Goal: Feedback & Contribution: Submit feedback/report problem

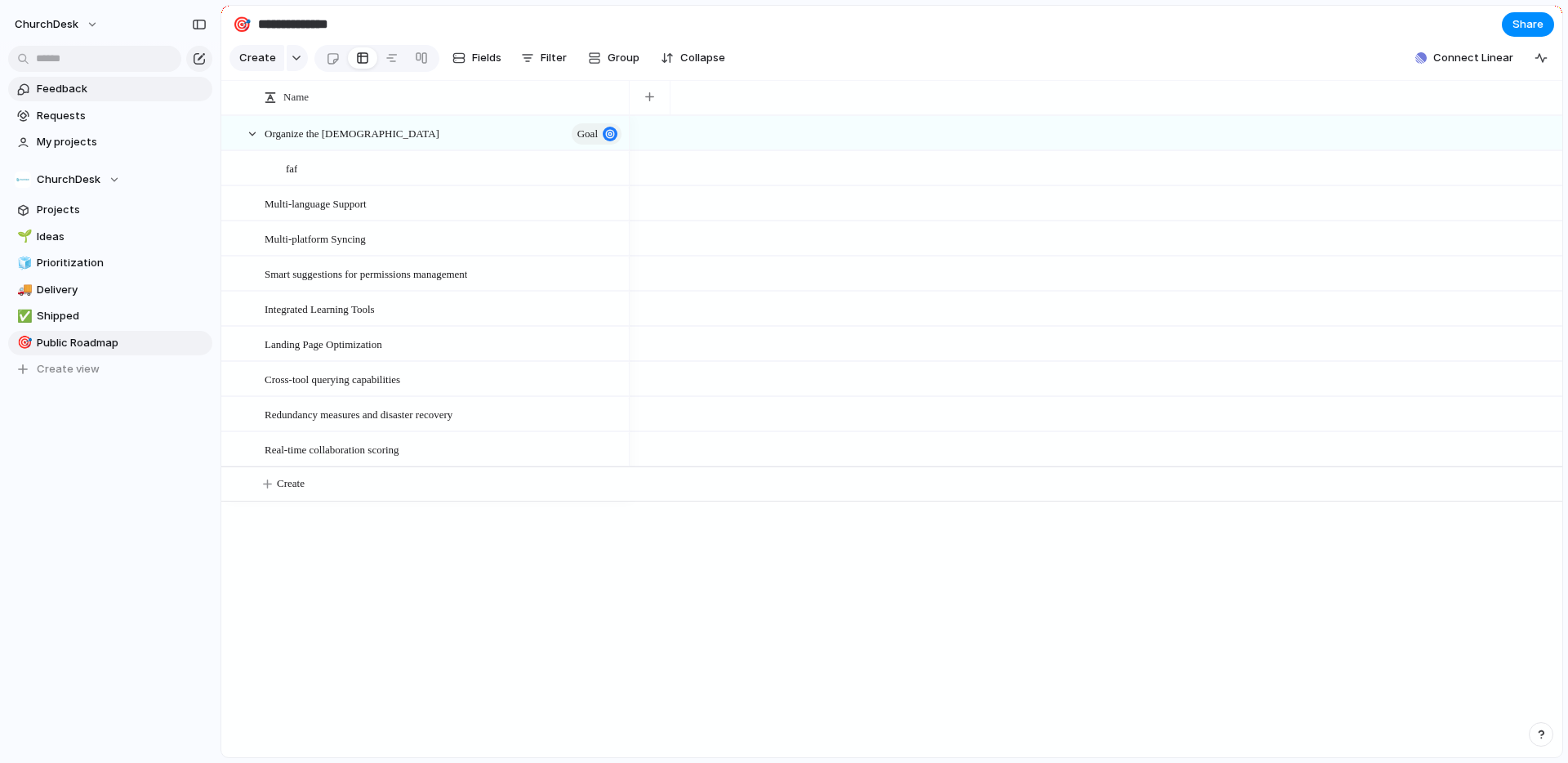
click at [101, 89] on span "Feedback" at bounding box center [121, 89] width 170 height 17
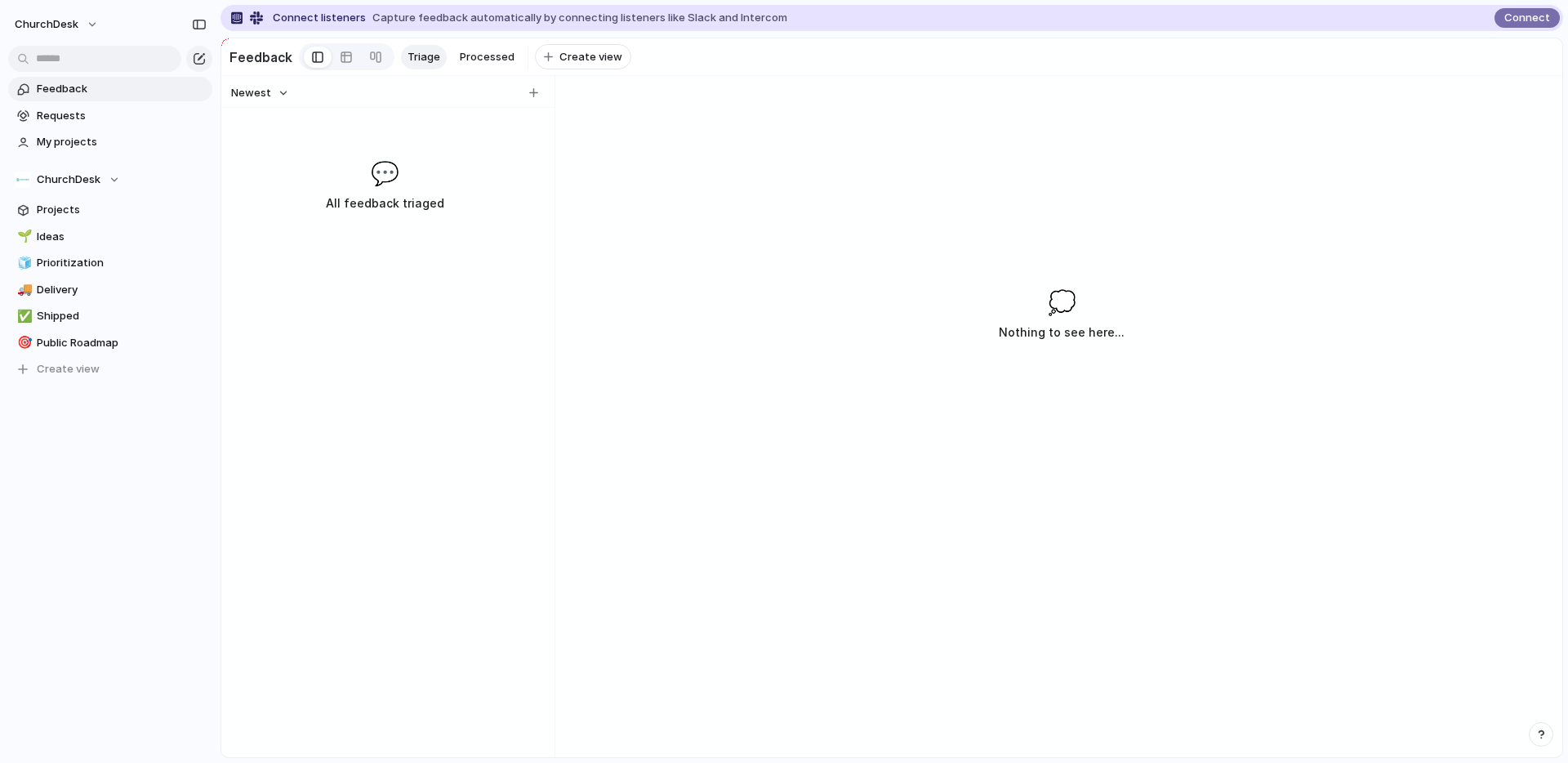
click at [669, 178] on div "Newest 💬 All feedback triaged 💭 Nothing to see here..." at bounding box center [892, 416] width 1341 height 681
click at [529, 91] on div "button" at bounding box center [534, 93] width 9 height 9
click at [39, 117] on span "Requests" at bounding box center [121, 116] width 170 height 17
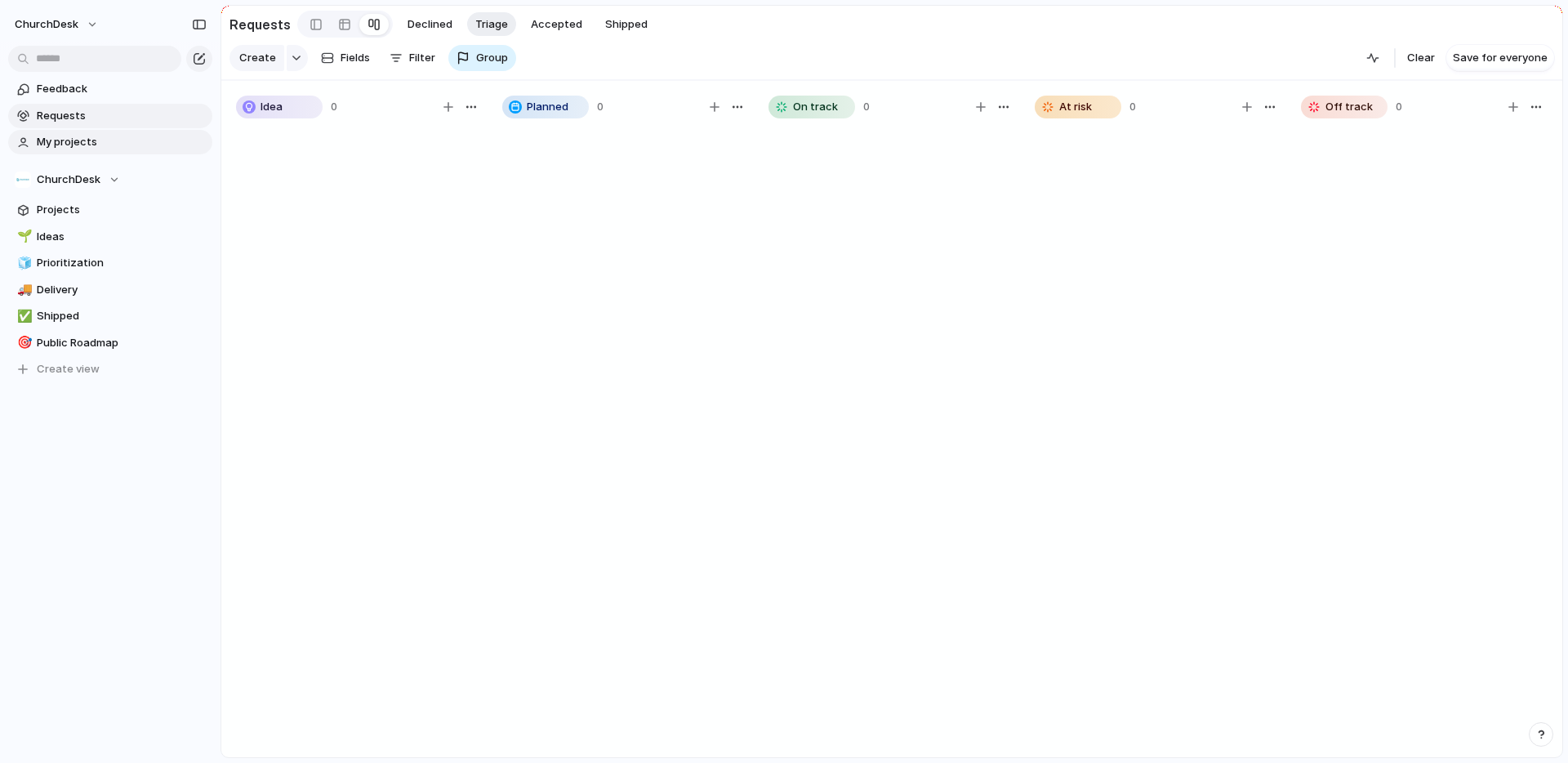
click at [90, 145] on span "My projects" at bounding box center [121, 143] width 170 height 17
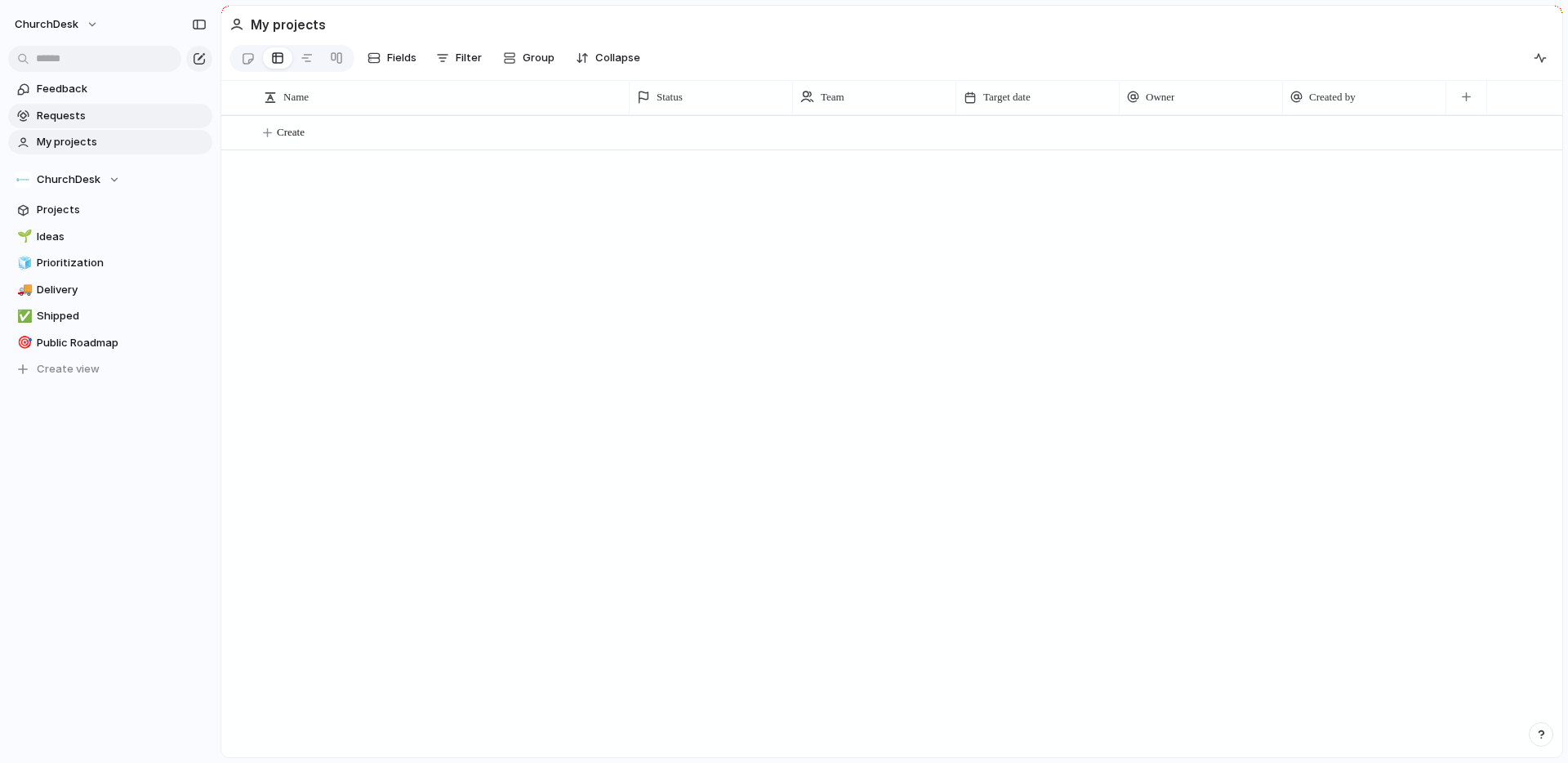
click at [103, 116] on span "Requests" at bounding box center [121, 116] width 170 height 17
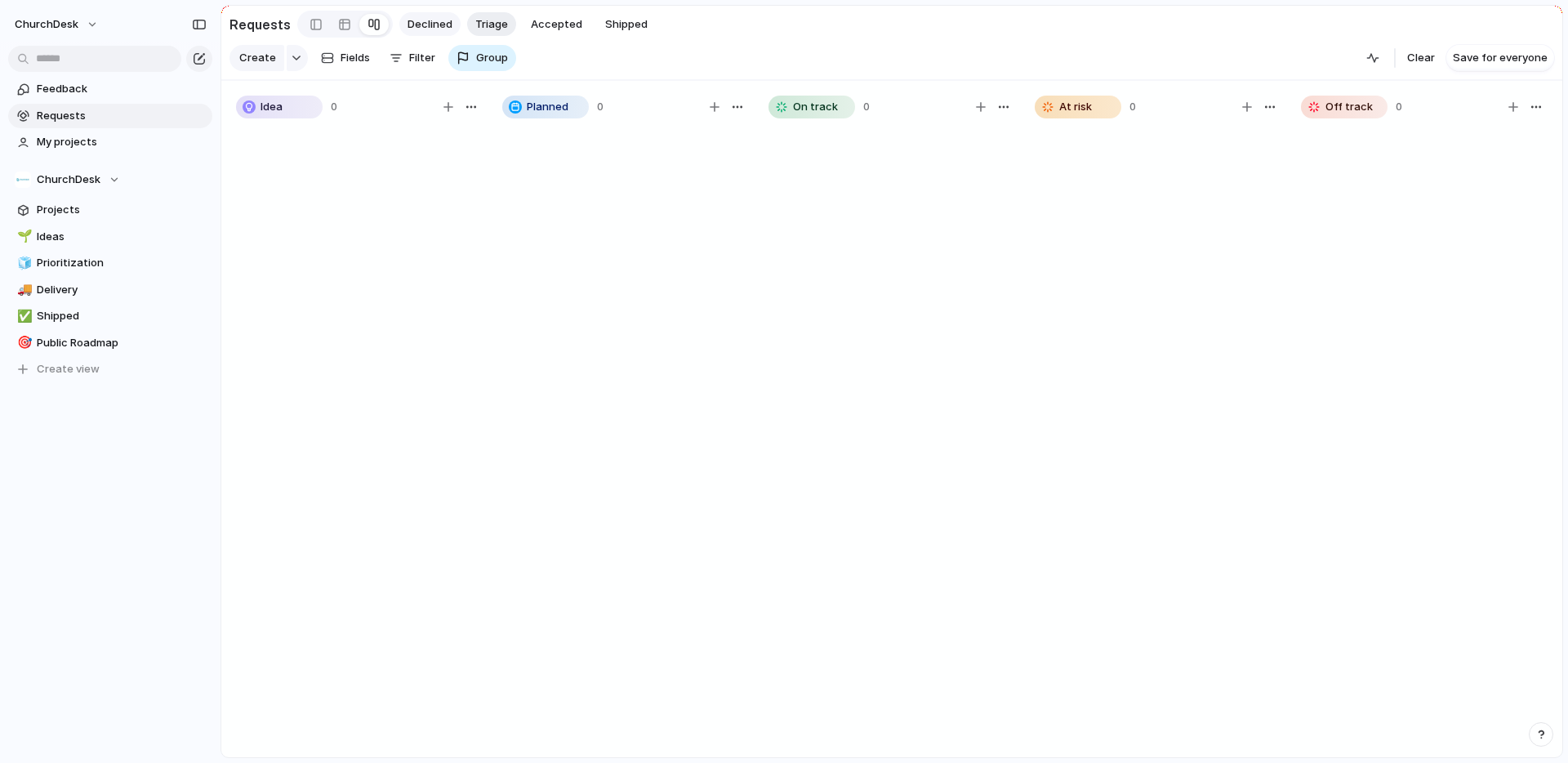
click at [428, 15] on button "Declined" at bounding box center [430, 24] width 61 height 24
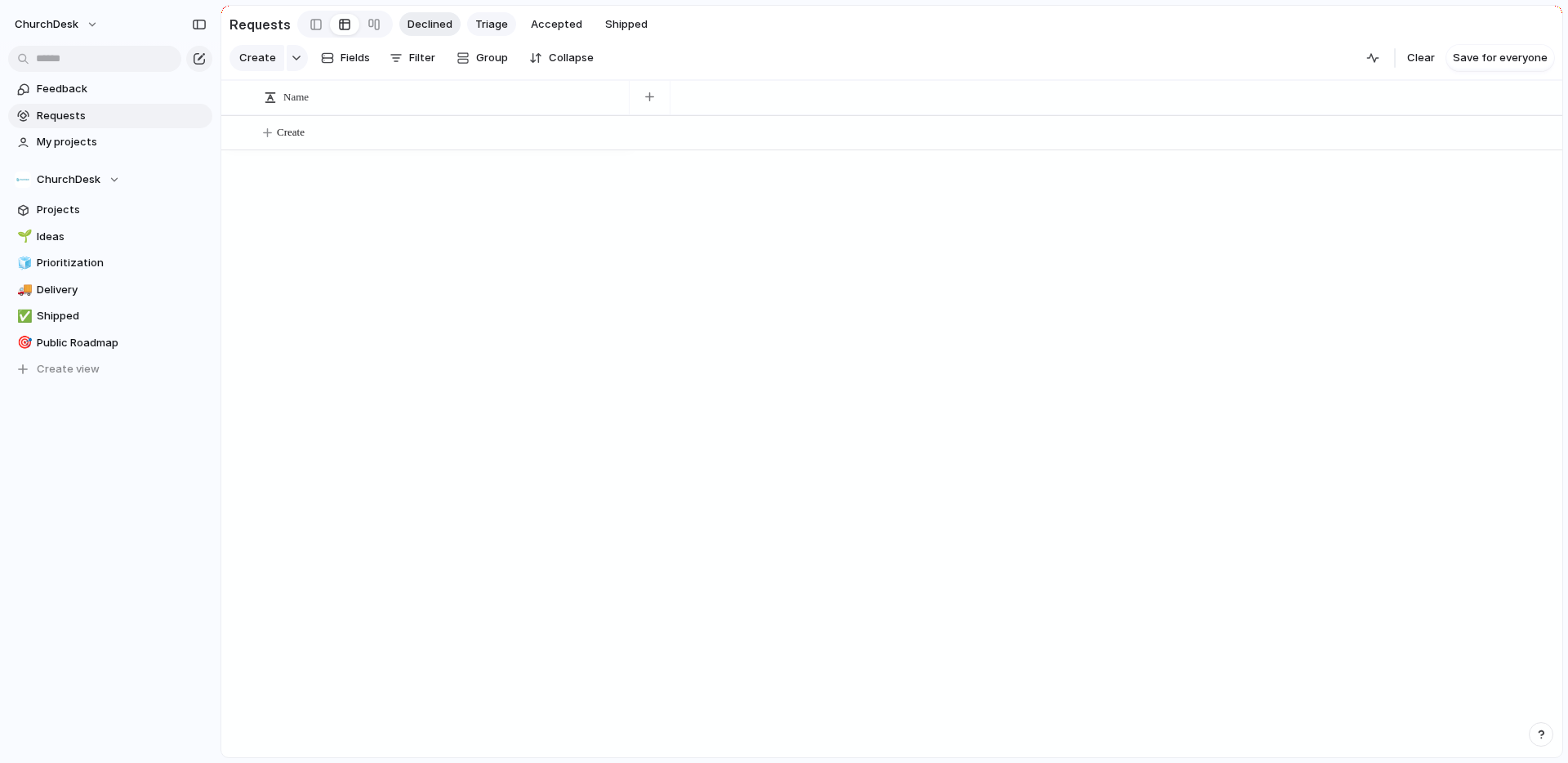
click at [494, 18] on span "Triage" at bounding box center [491, 25] width 33 height 17
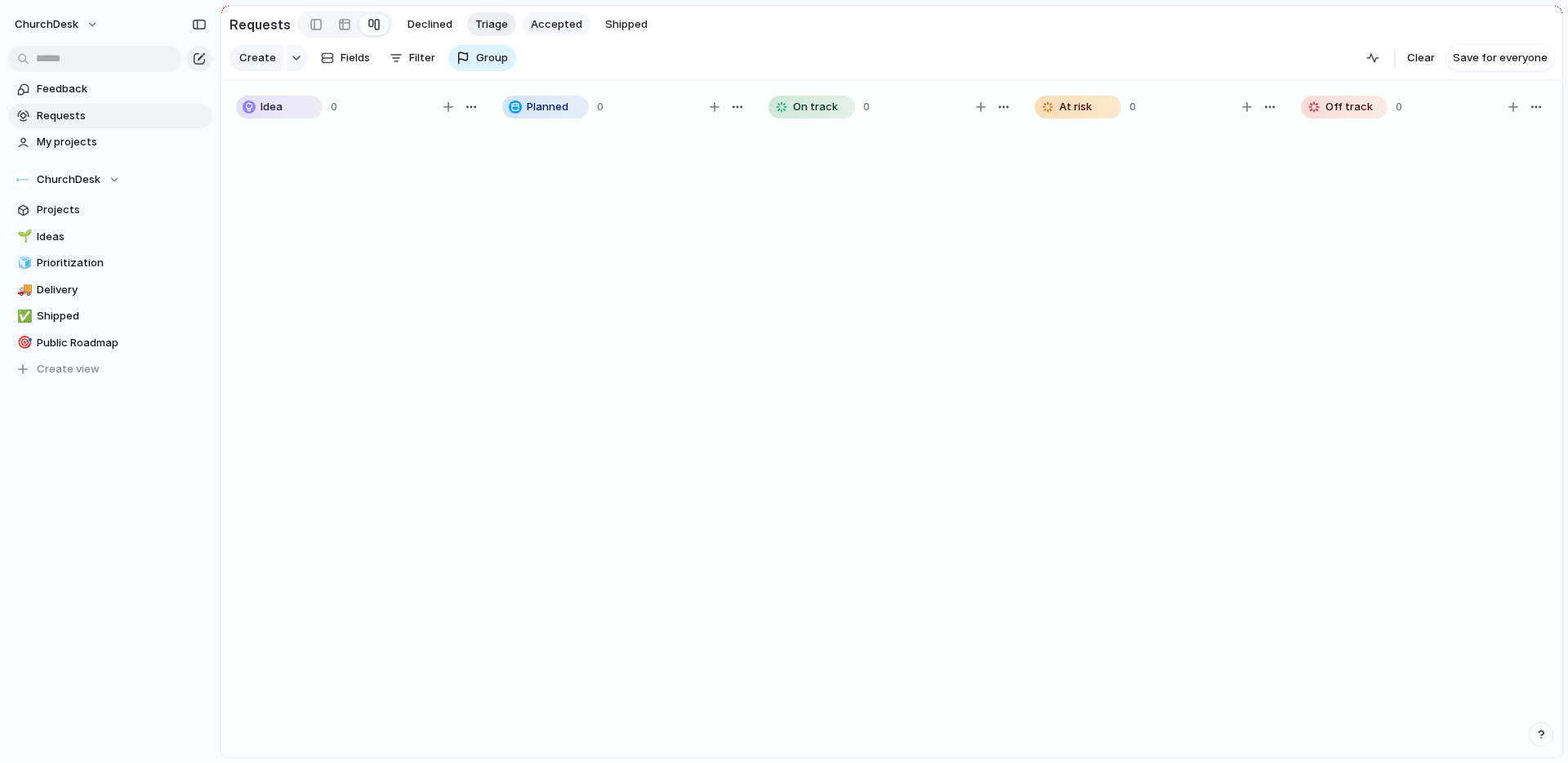
click at [571, 33] on button "Accepted" at bounding box center [556, 24] width 68 height 24
click at [618, 31] on span "Shipped" at bounding box center [627, 25] width 43 height 17
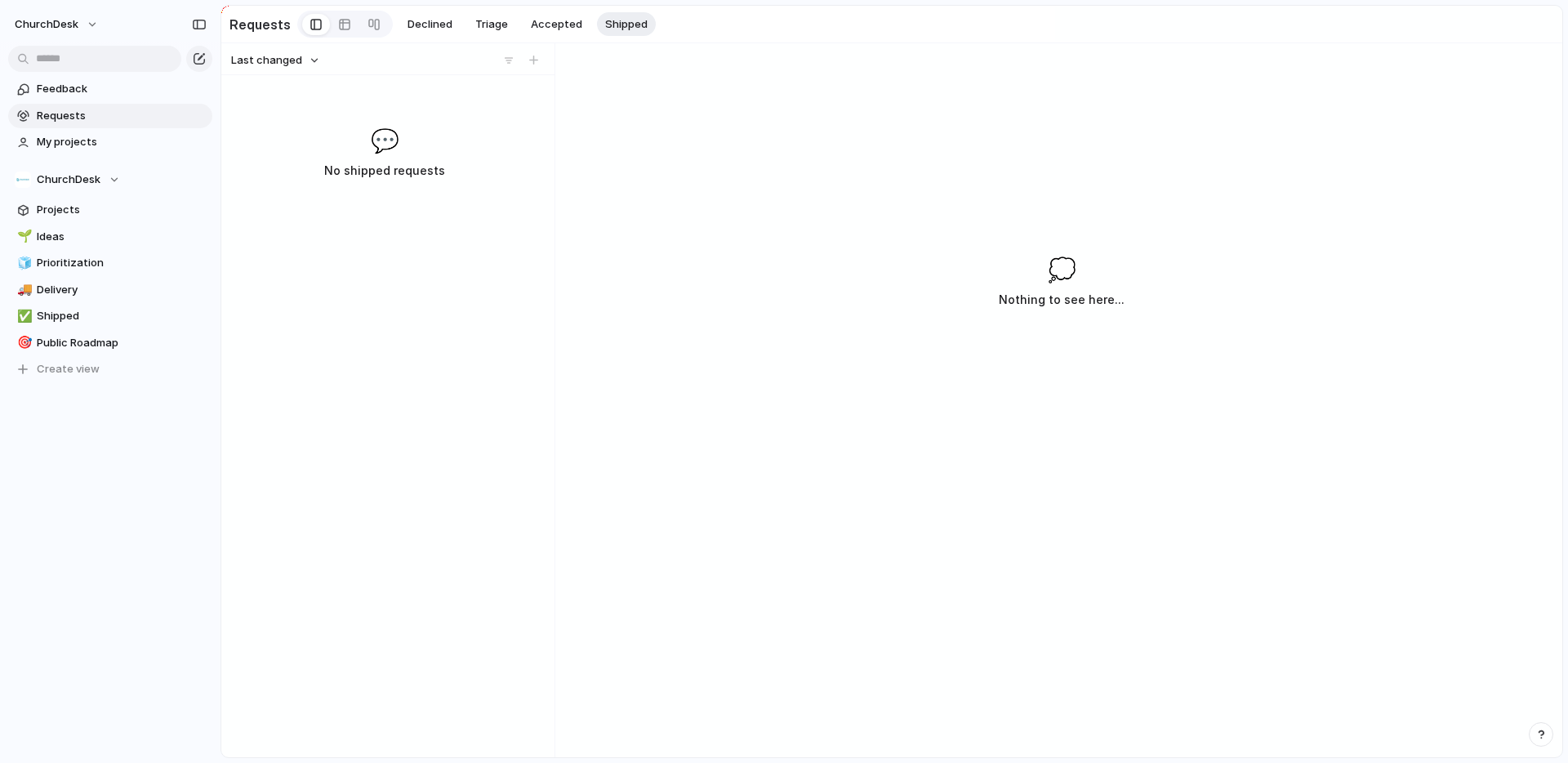
click at [56, 123] on span "Requests" at bounding box center [121, 116] width 170 height 17
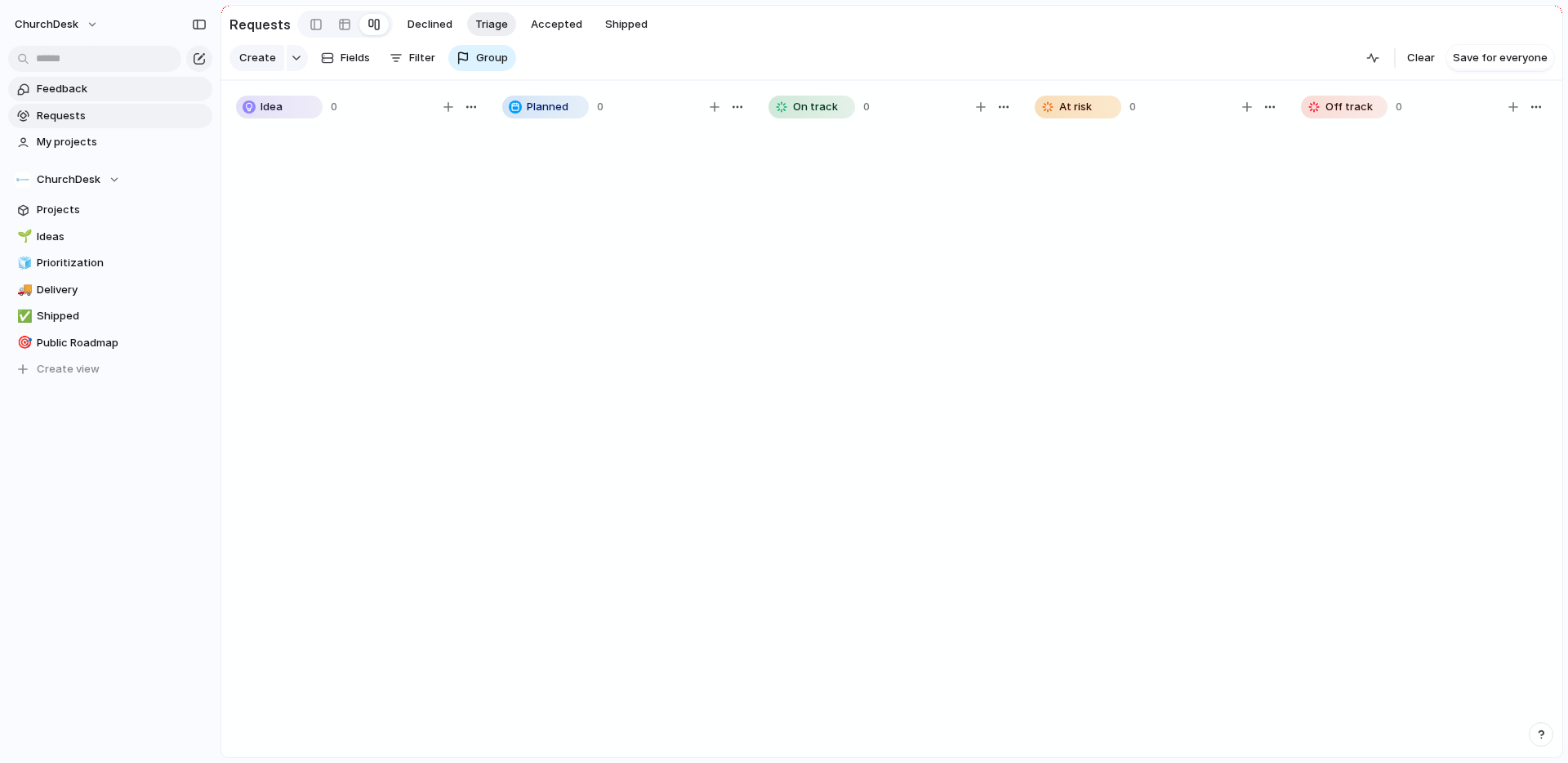
click at [76, 92] on span "Feedback" at bounding box center [121, 89] width 170 height 17
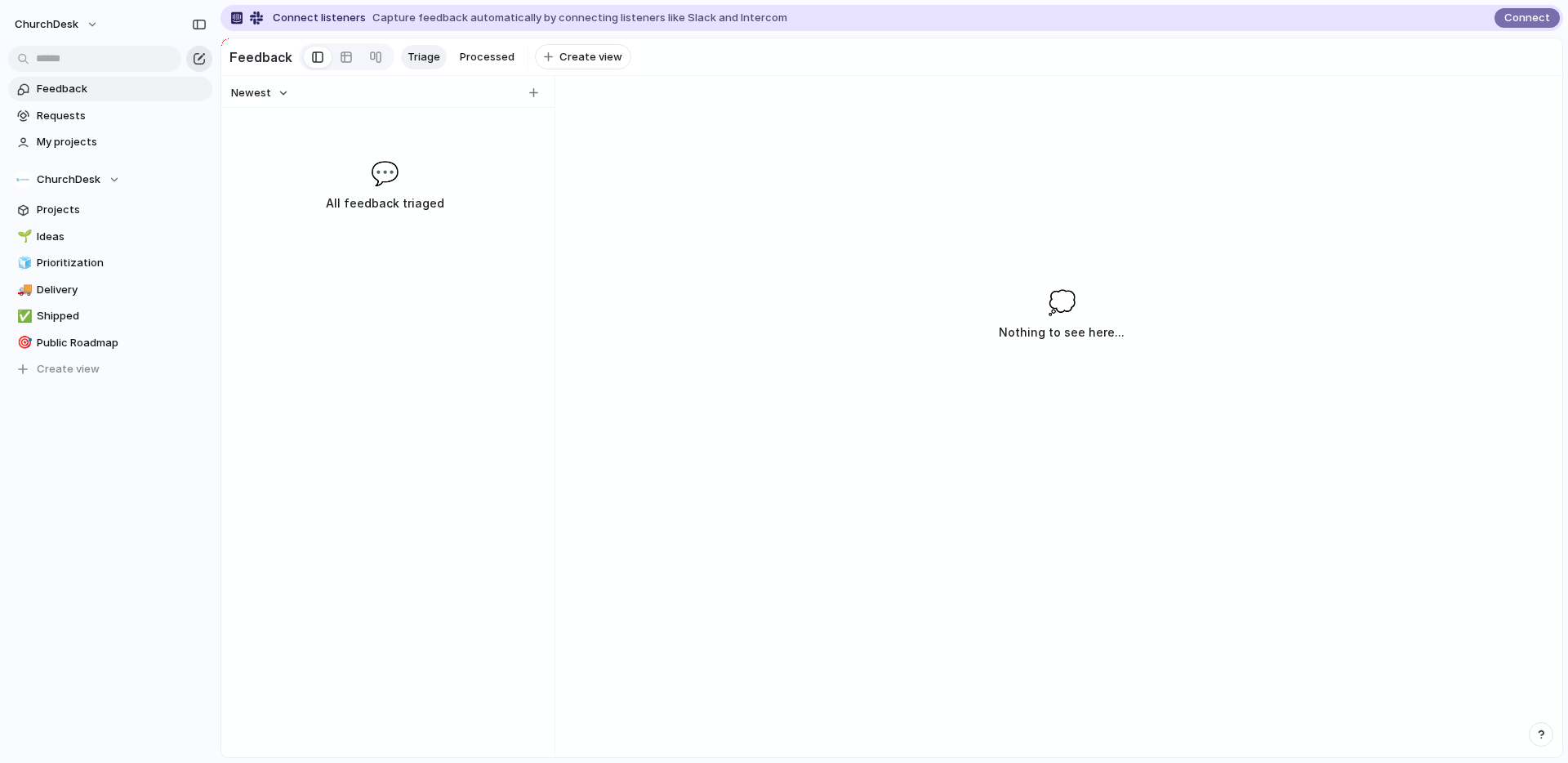
click at [207, 60] on button "button" at bounding box center [199, 59] width 26 height 26
click at [525, 96] on button "button" at bounding box center [534, 93] width 17 height 17
click at [429, 128] on input "text" at bounding box center [375, 133] width 236 height 17
type input "**********"
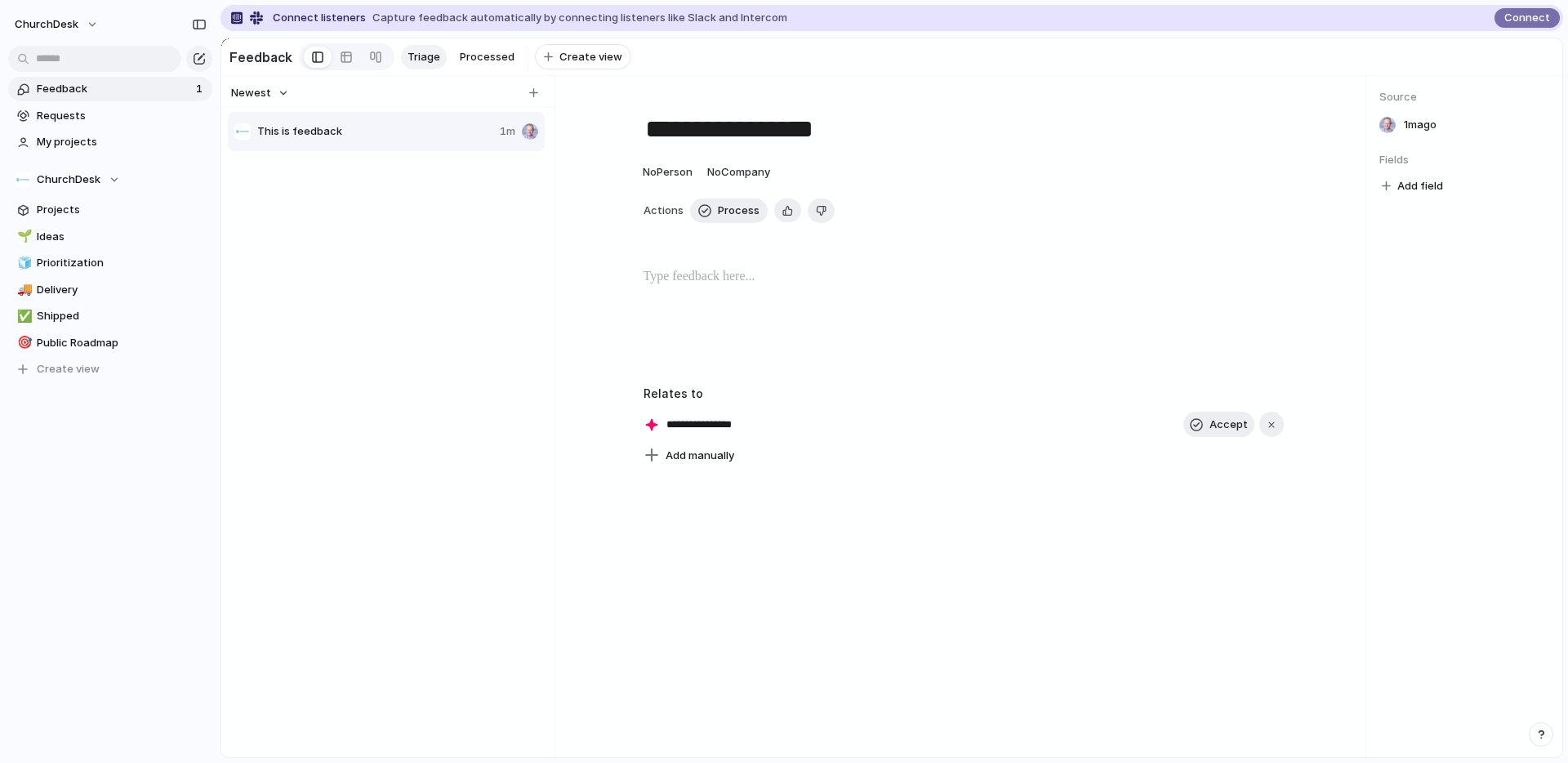
click at [898, 294] on div at bounding box center [962, 320] width 739 height 104
click at [769, 170] on span "No Company" at bounding box center [739, 171] width 63 height 13
click at [745, 259] on div at bounding box center [749, 264] width 17 height 17
click at [678, 171] on span "No Person" at bounding box center [667, 171] width 49 height 13
click at [709, 242] on span "[PERSON_NAME]" at bounding box center [719, 238] width 83 height 17
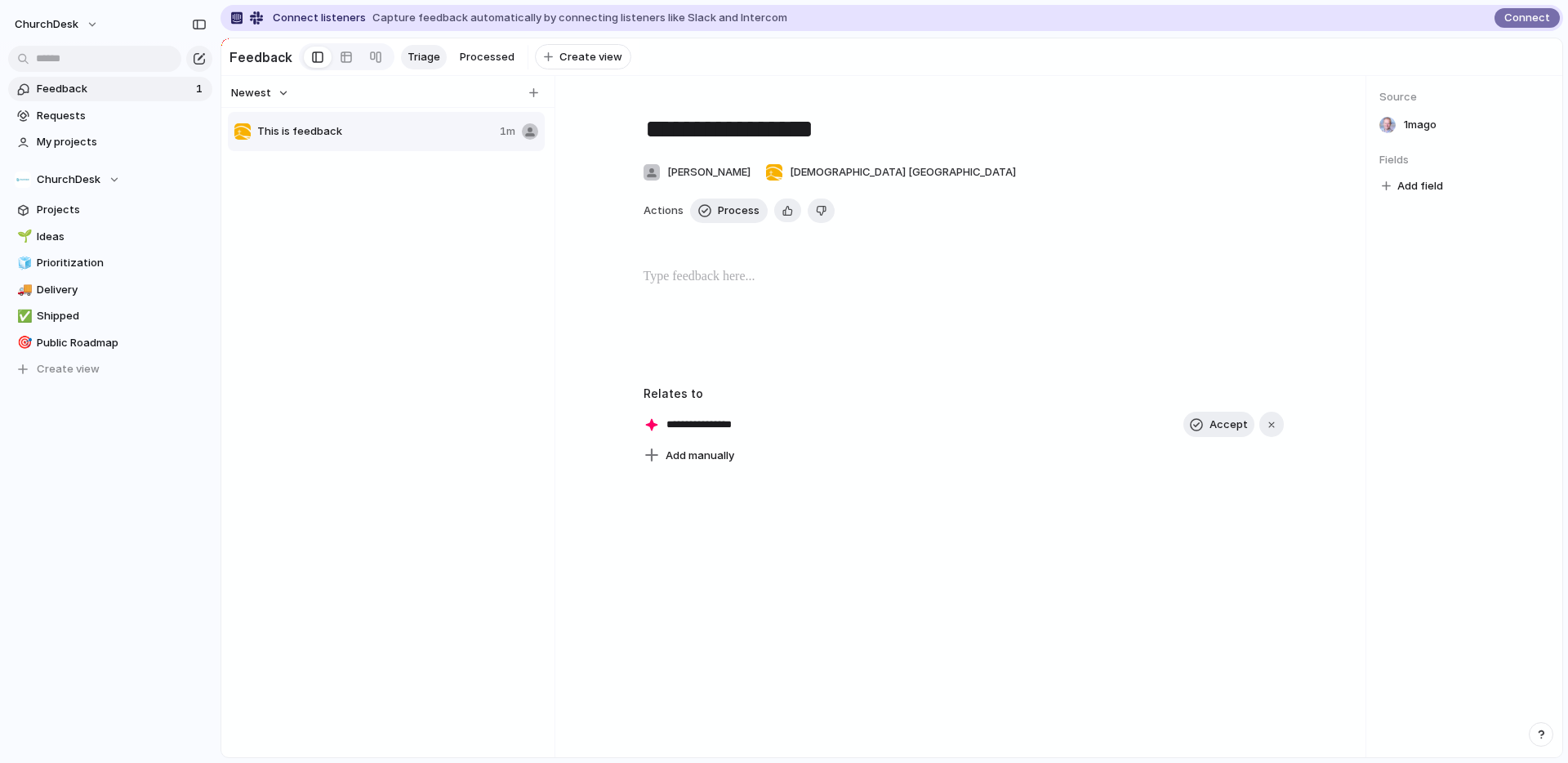
click at [1413, 182] on span "Add field" at bounding box center [1420, 186] width 46 height 17
click at [1157, 315] on div "No results found" at bounding box center [784, 381] width 1568 height 763
click at [1278, 428] on button "button" at bounding box center [1272, 425] width 24 height 26
click at [680, 416] on span "Add manually" at bounding box center [700, 423] width 69 height 17
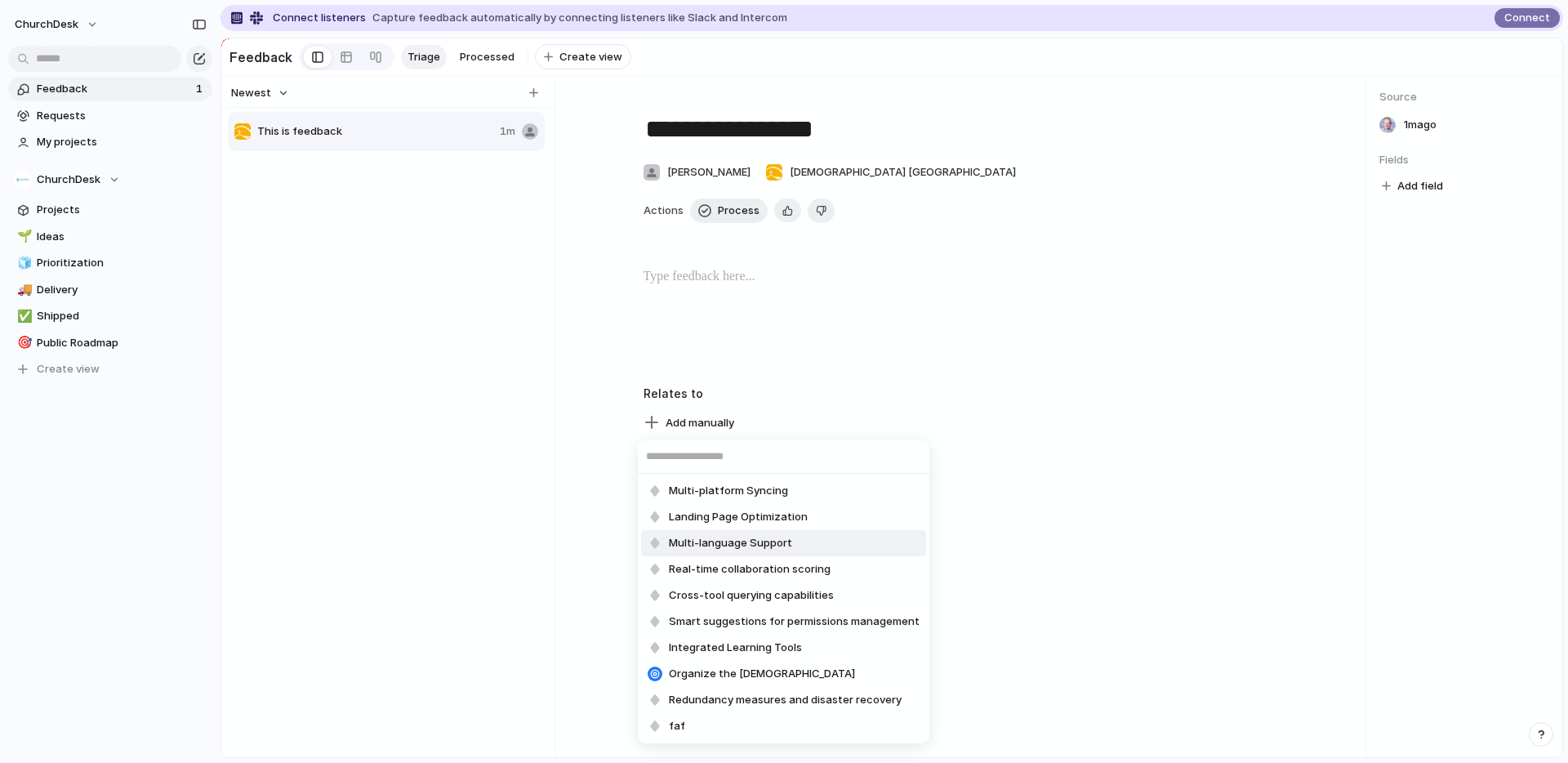
click at [783, 539] on span "Multi-language Support" at bounding box center [730, 543] width 123 height 17
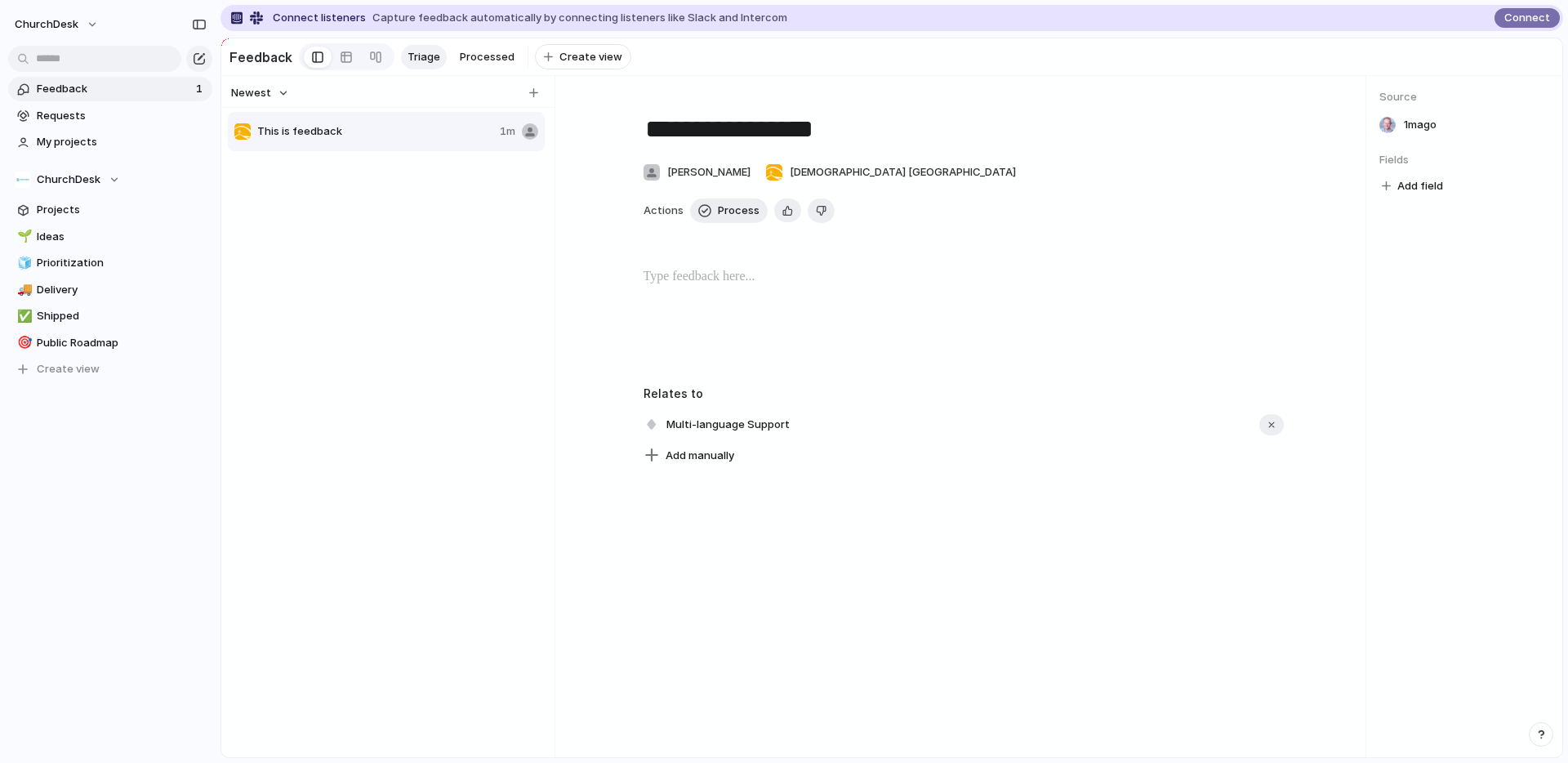
click at [907, 504] on div "**********" at bounding box center [963, 416] width 805 height 681
click at [709, 337] on div at bounding box center [962, 320] width 739 height 104
